Goal: Contribute content: Contribute content

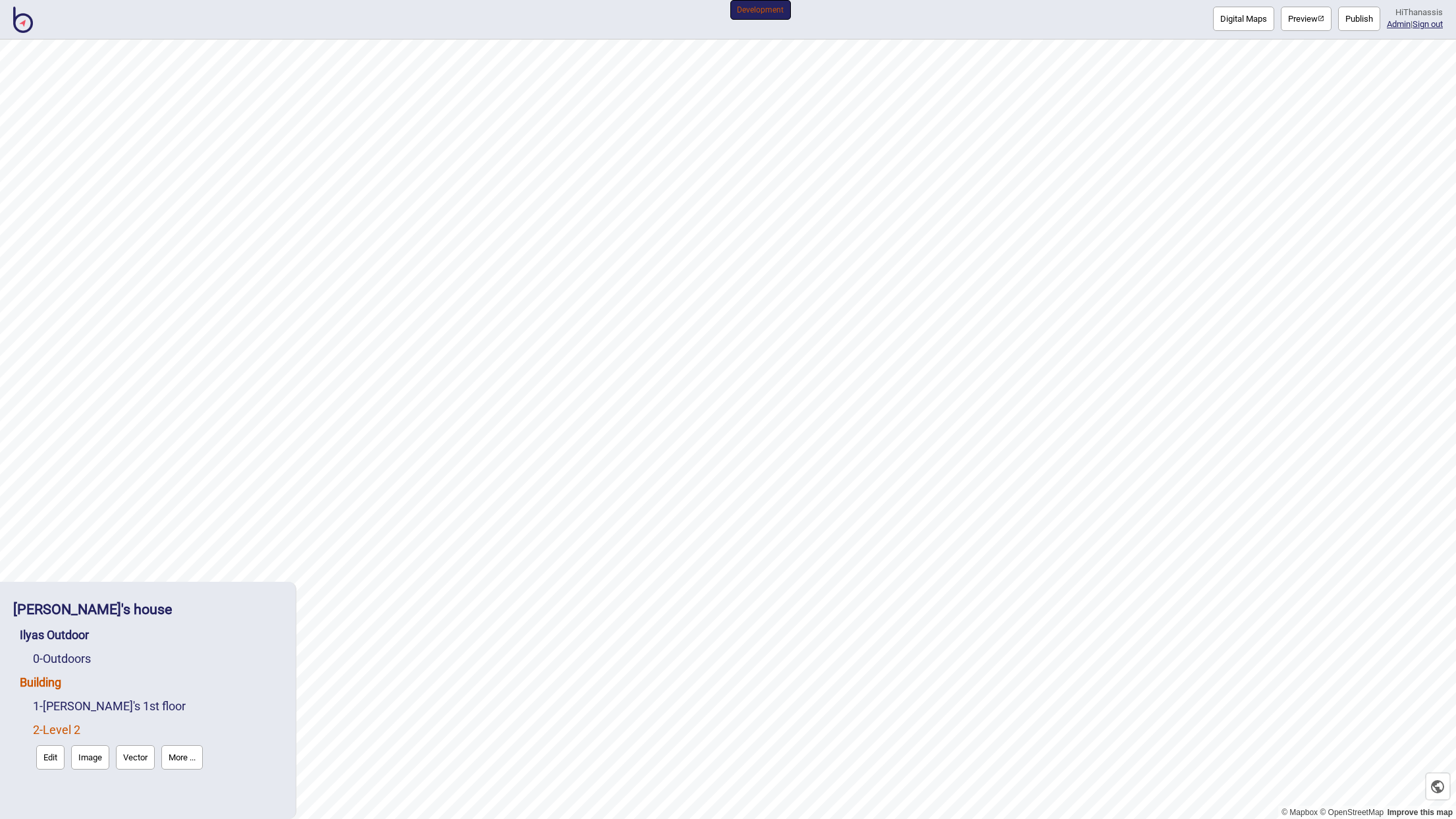
click at [48, 684] on link "Building" at bounding box center [41, 682] width 41 height 14
click at [46, 687] on link "Building" at bounding box center [41, 682] width 41 height 14
click at [199, 699] on button "More ..." at bounding box center [191, 709] width 41 height 25
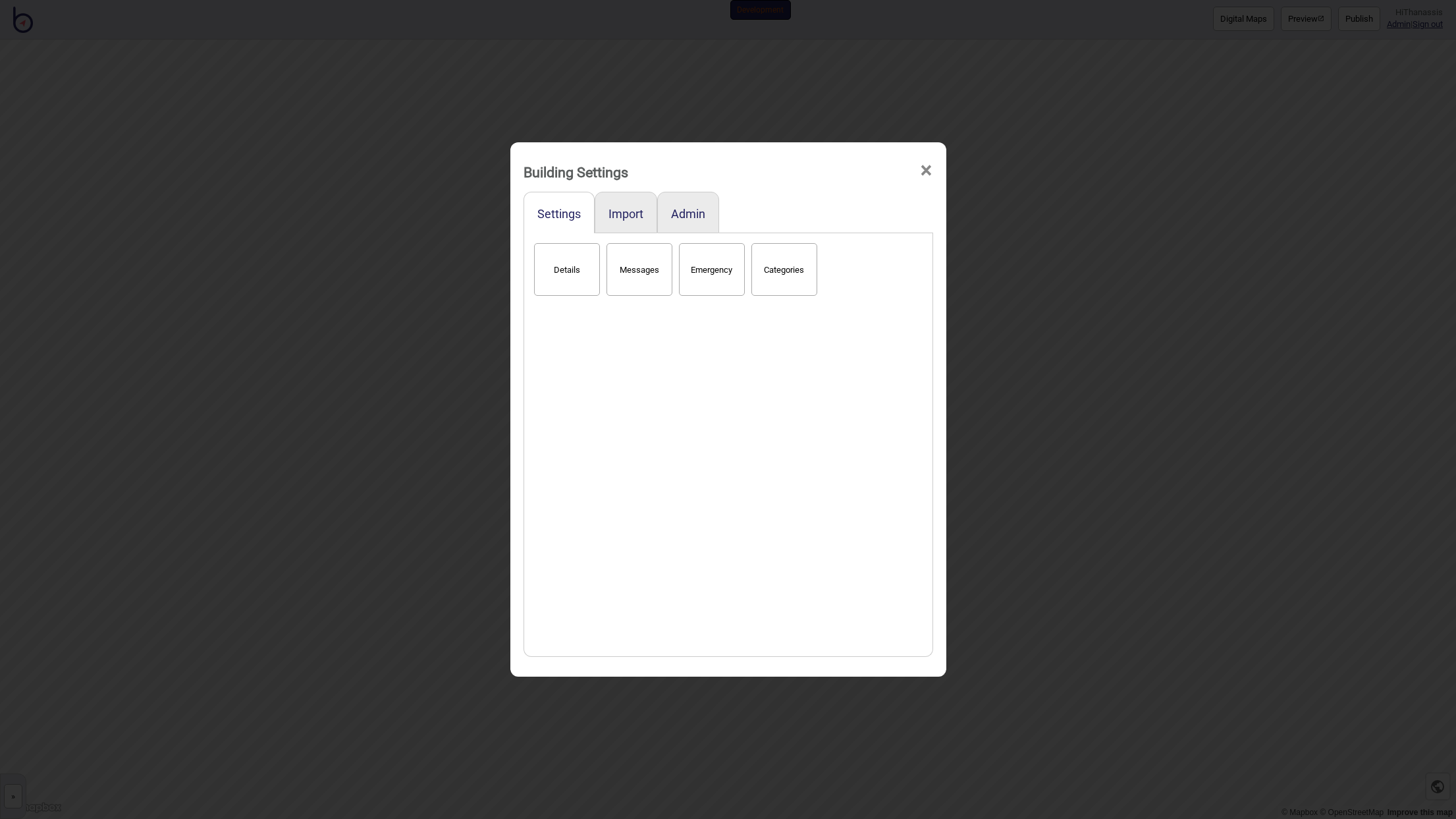
click at [563, 269] on button "Details" at bounding box center [567, 269] width 66 height 53
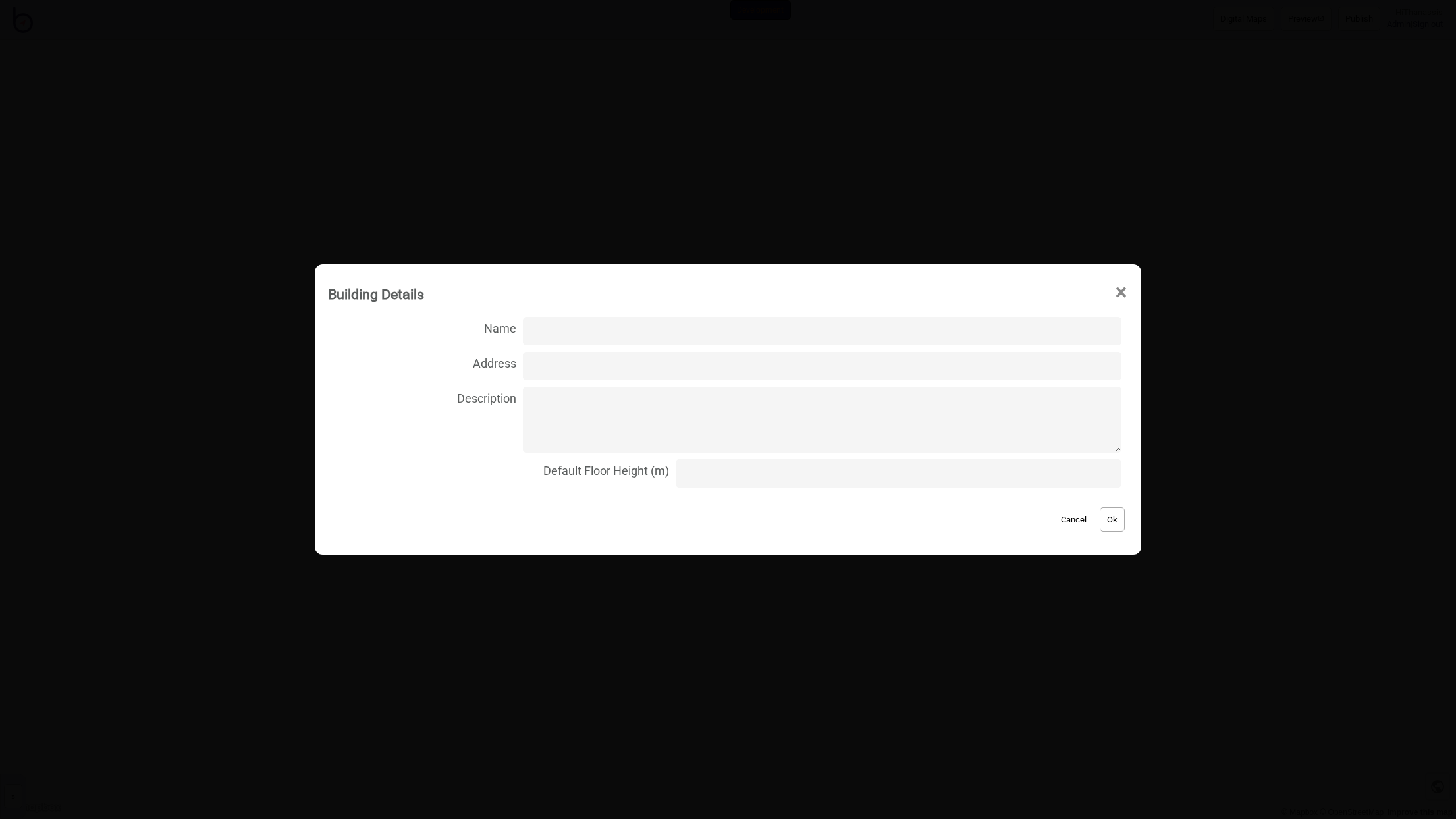
click at [1114, 289] on span "×" at bounding box center [1121, 292] width 14 height 43
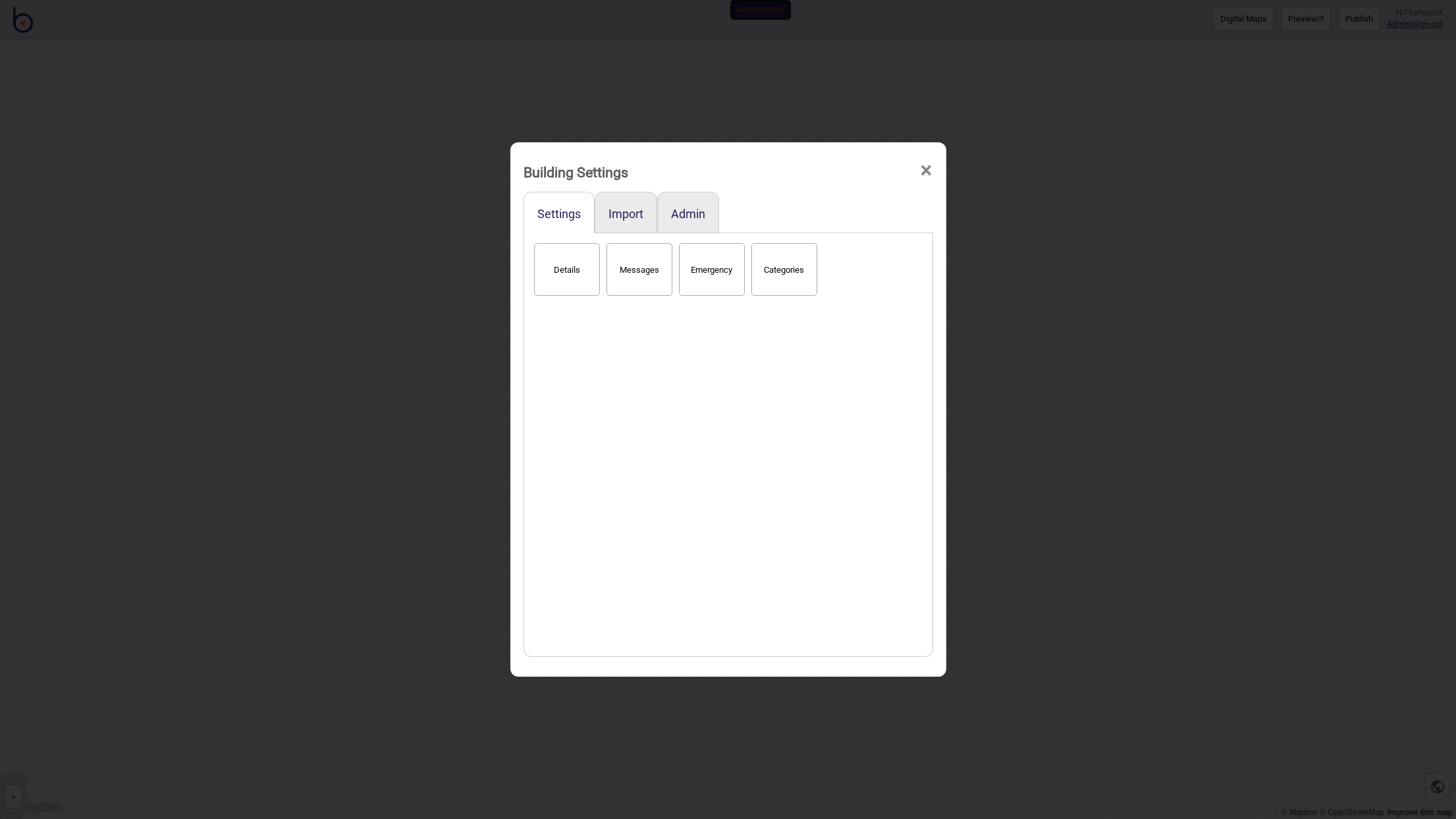
click at [934, 174] on div "Building Settings ×" at bounding box center [728, 168] width 423 height 39
click at [926, 171] on span "×" at bounding box center [926, 170] width 14 height 43
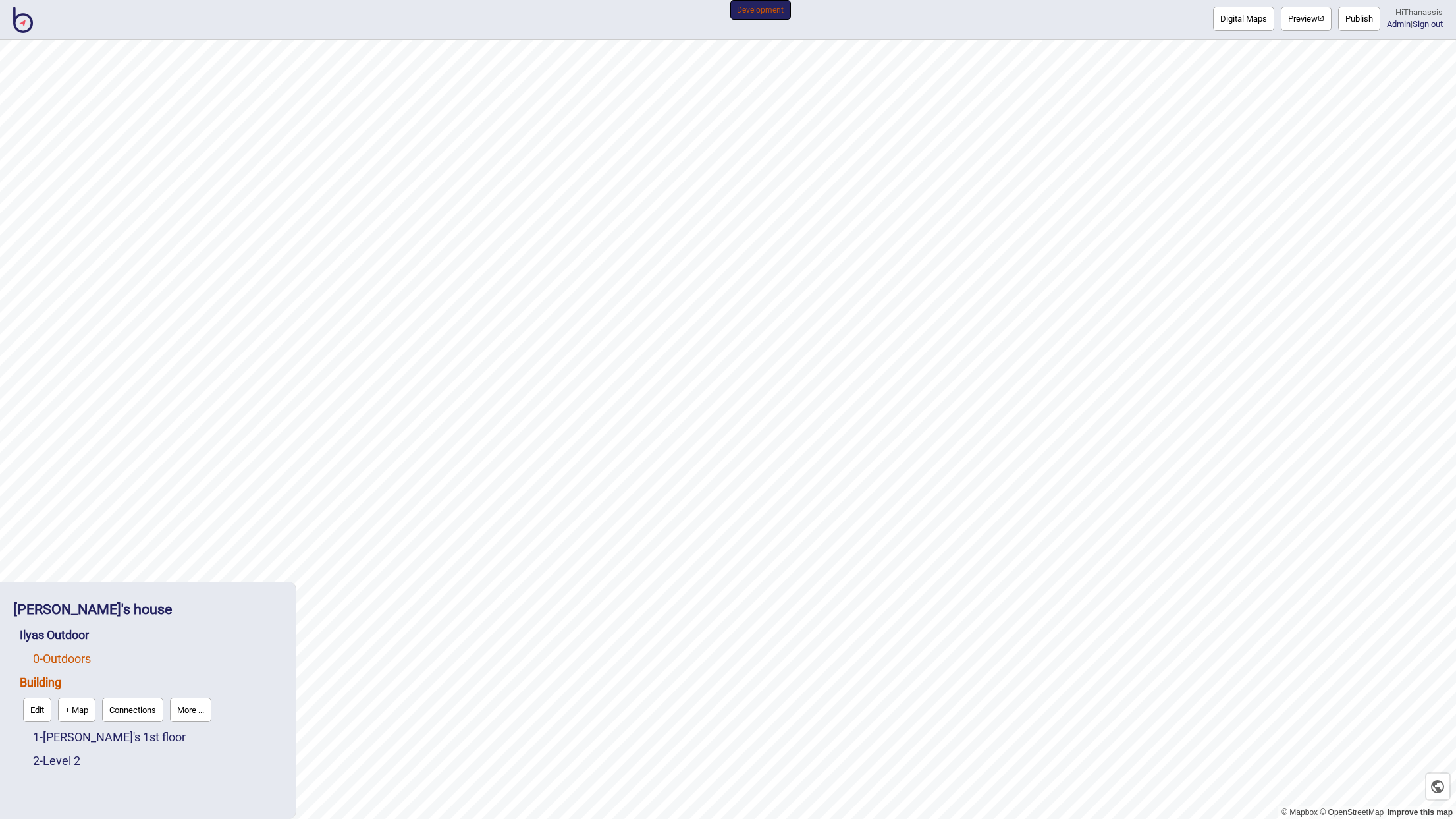
click at [60, 661] on link "0 - Outdoors" at bounding box center [62, 658] width 58 height 14
click at [58, 685] on button "Edit" at bounding box center [51, 686] width 29 height 25
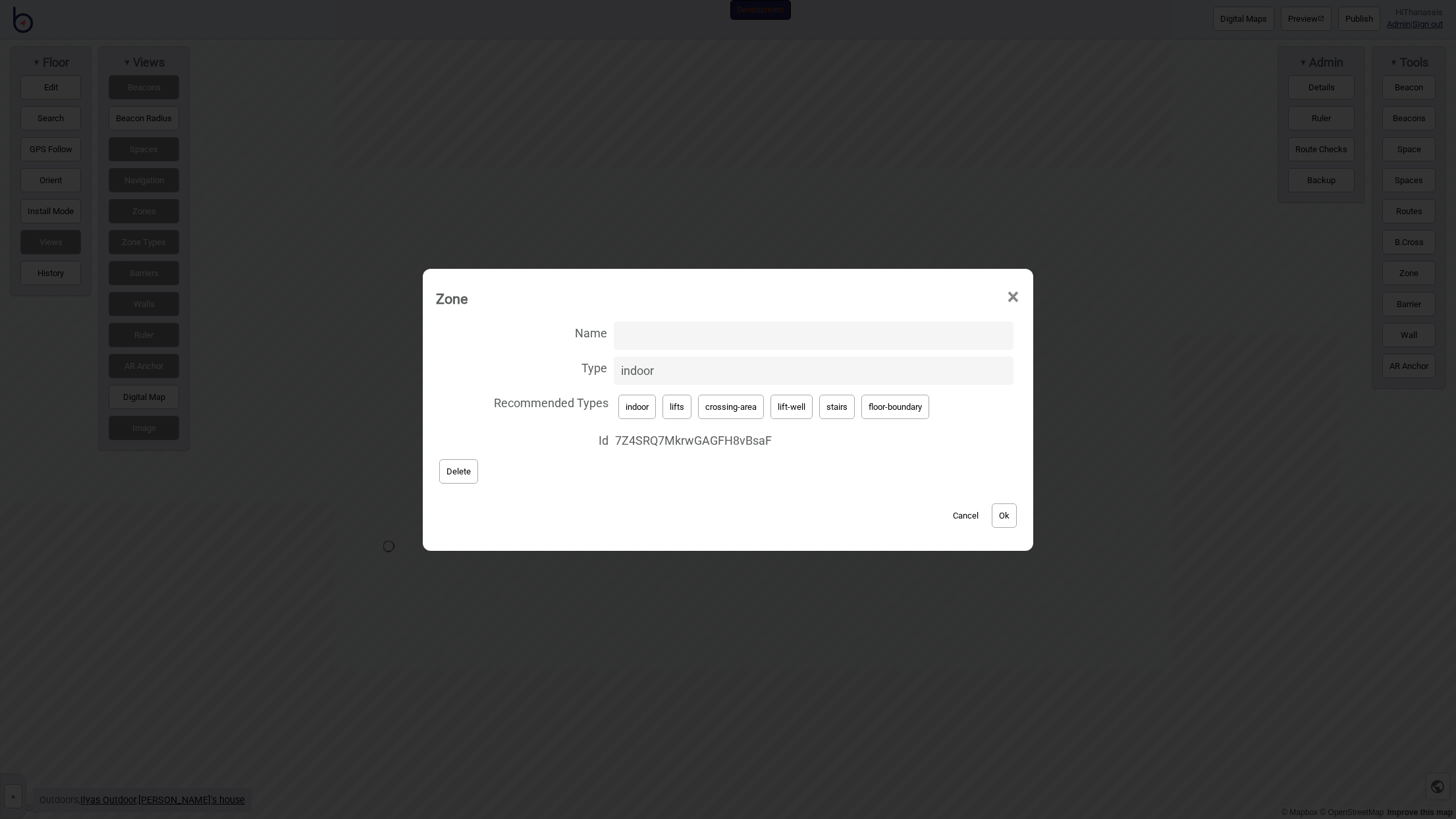
click at [686, 332] on input "Name" at bounding box center [814, 336] width 400 height 29
paste input "4KtdrjVDEscdZKCgGaHiuW"
type input "4KtdrjVDEscdZKCgGaHiuW"
click at [1013, 519] on button "Ok" at bounding box center [1004, 515] width 25 height 25
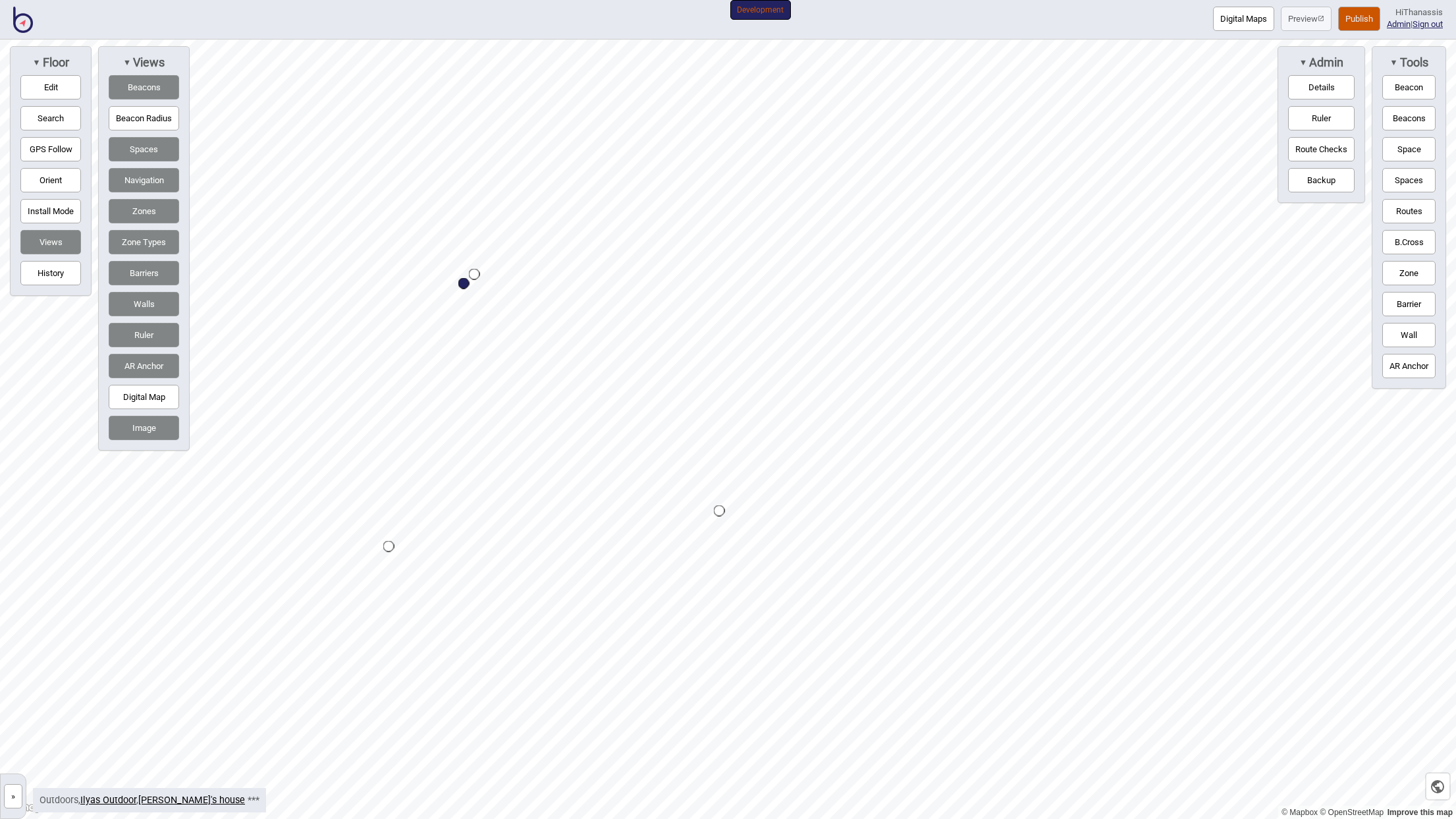
click at [1347, 20] on button "Publish" at bounding box center [1359, 19] width 42 height 25
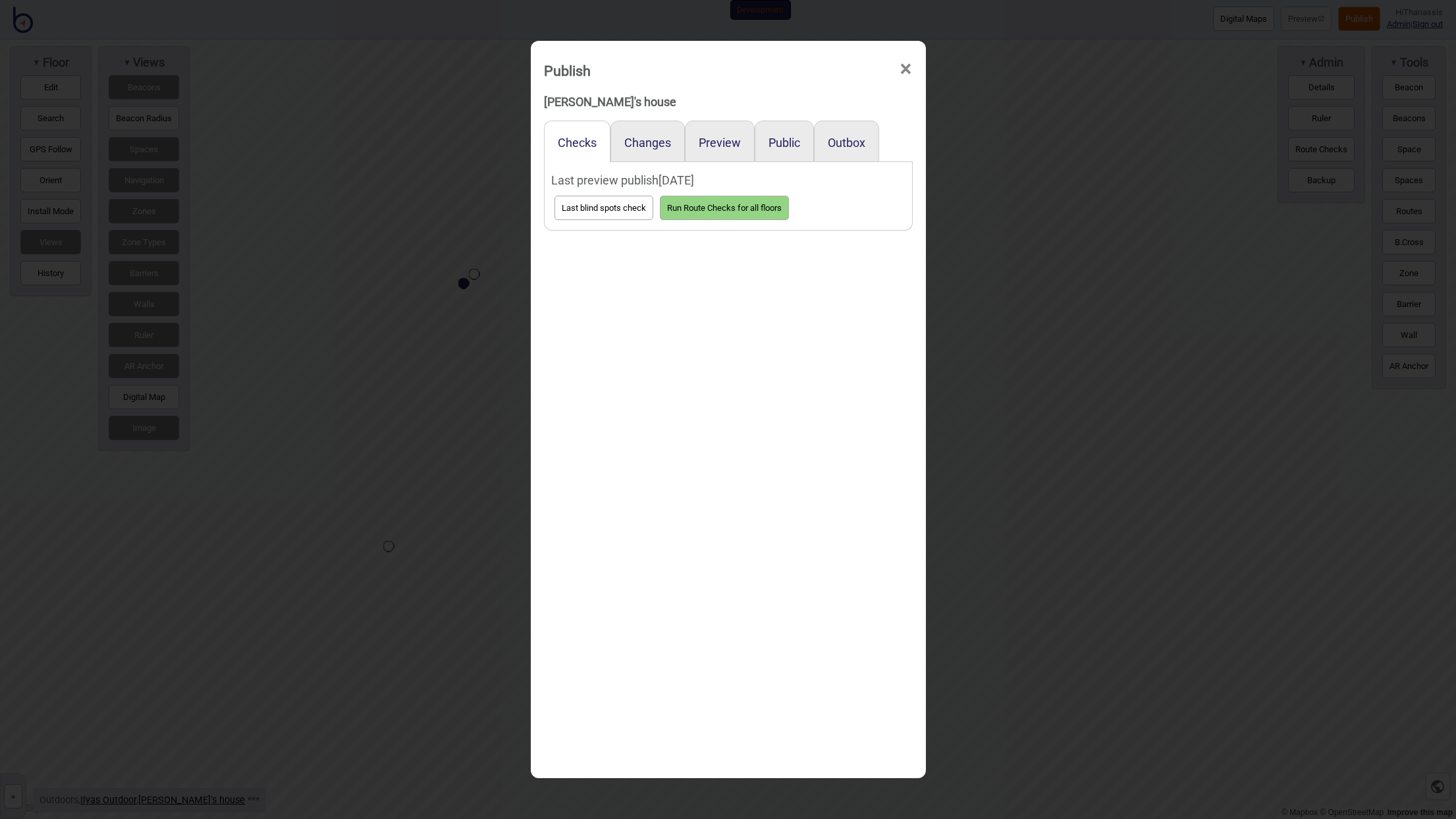
click at [736, 151] on div "Preview" at bounding box center [720, 141] width 70 height 41
click at [708, 148] on button "Preview" at bounding box center [719, 142] width 42 height 14
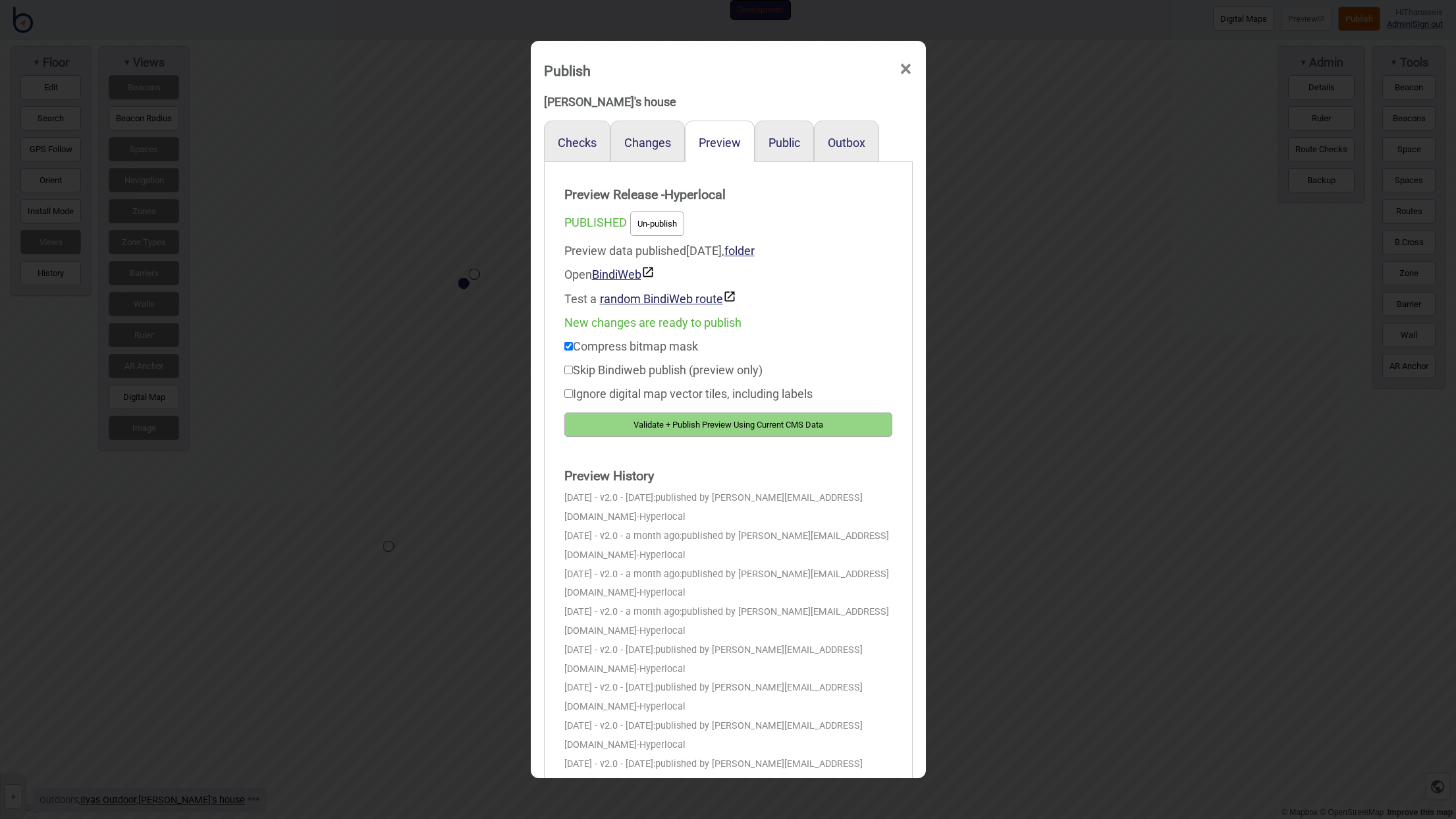
click at [730, 423] on button "Validate + Publish Preview Using Current CMS Data" at bounding box center [728, 424] width 328 height 25
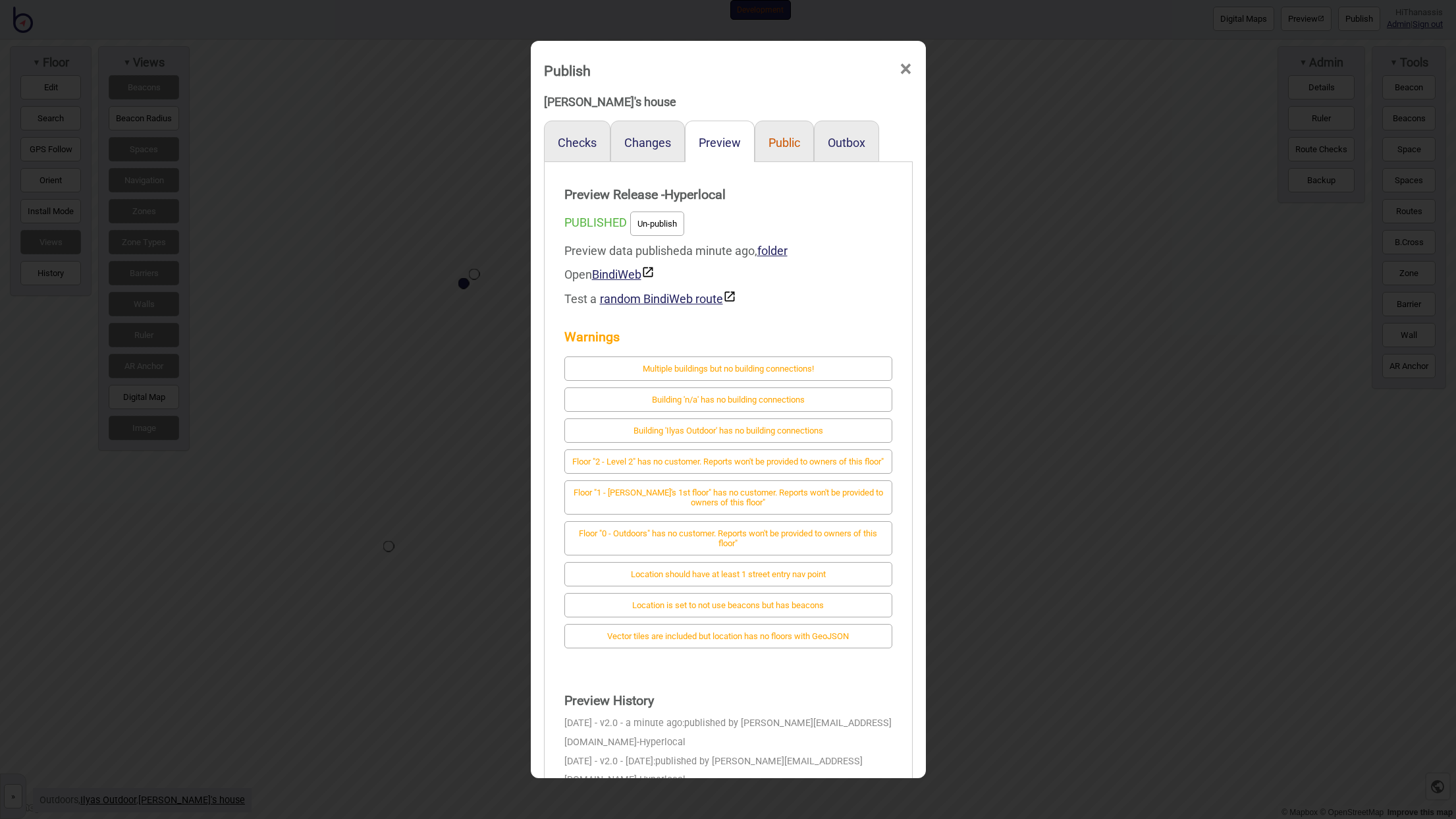
click at [780, 148] on button "Public" at bounding box center [784, 142] width 32 height 14
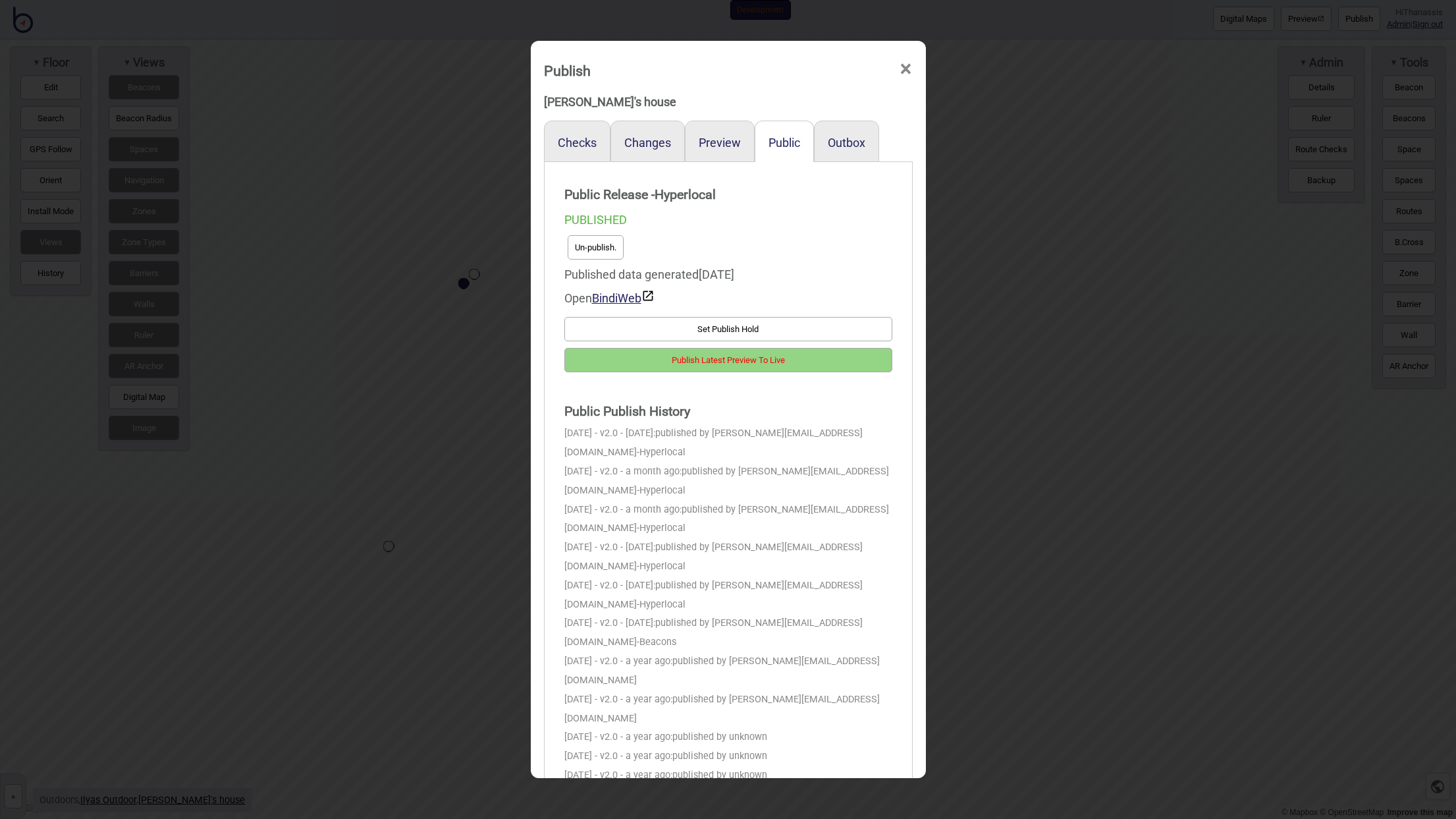
click at [704, 363] on button "Publish Latest Preview To Live" at bounding box center [728, 360] width 328 height 25
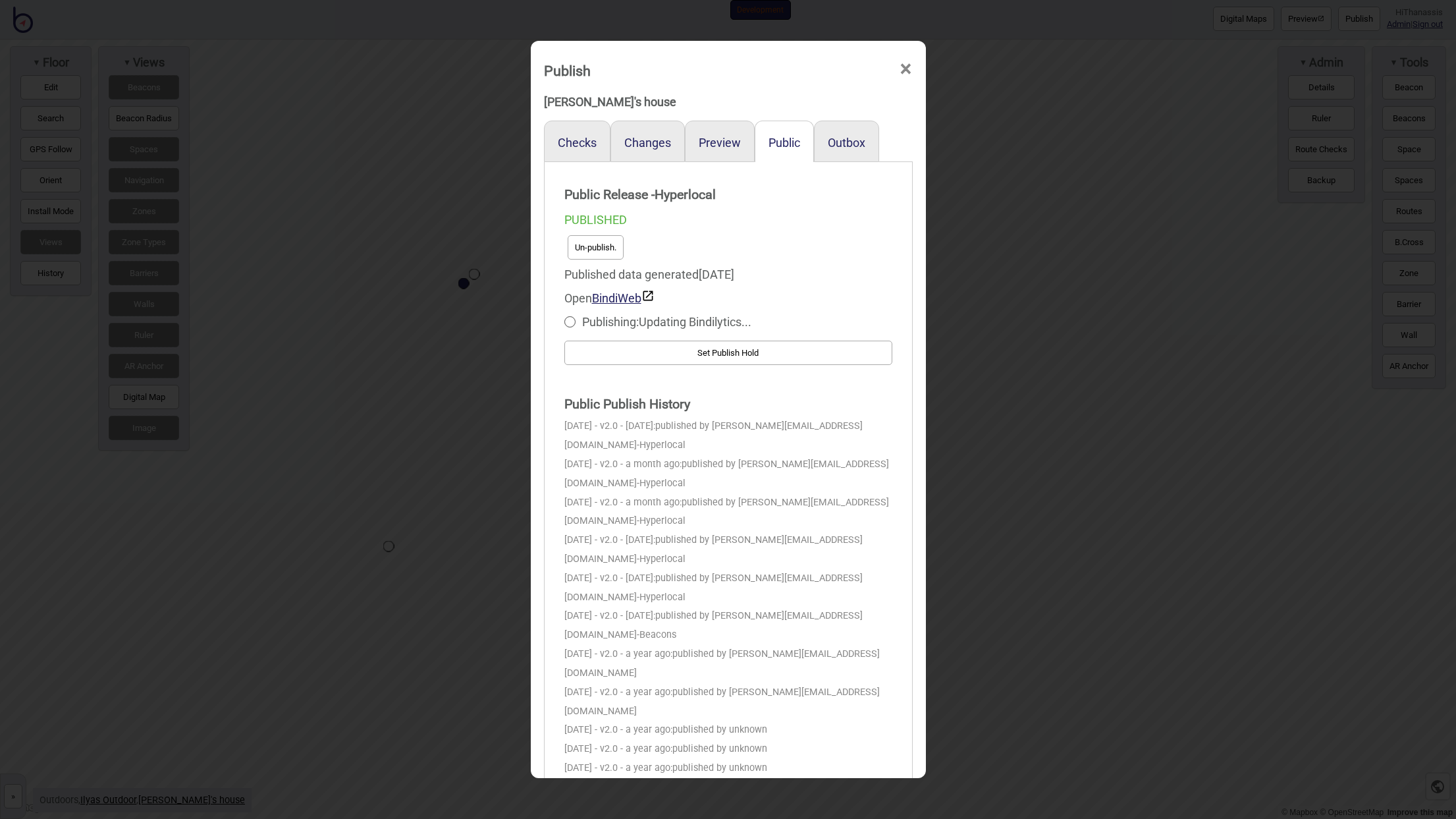
click at [899, 67] on span "×" at bounding box center [906, 68] width 14 height 43
